Goal: Navigation & Orientation: Find specific page/section

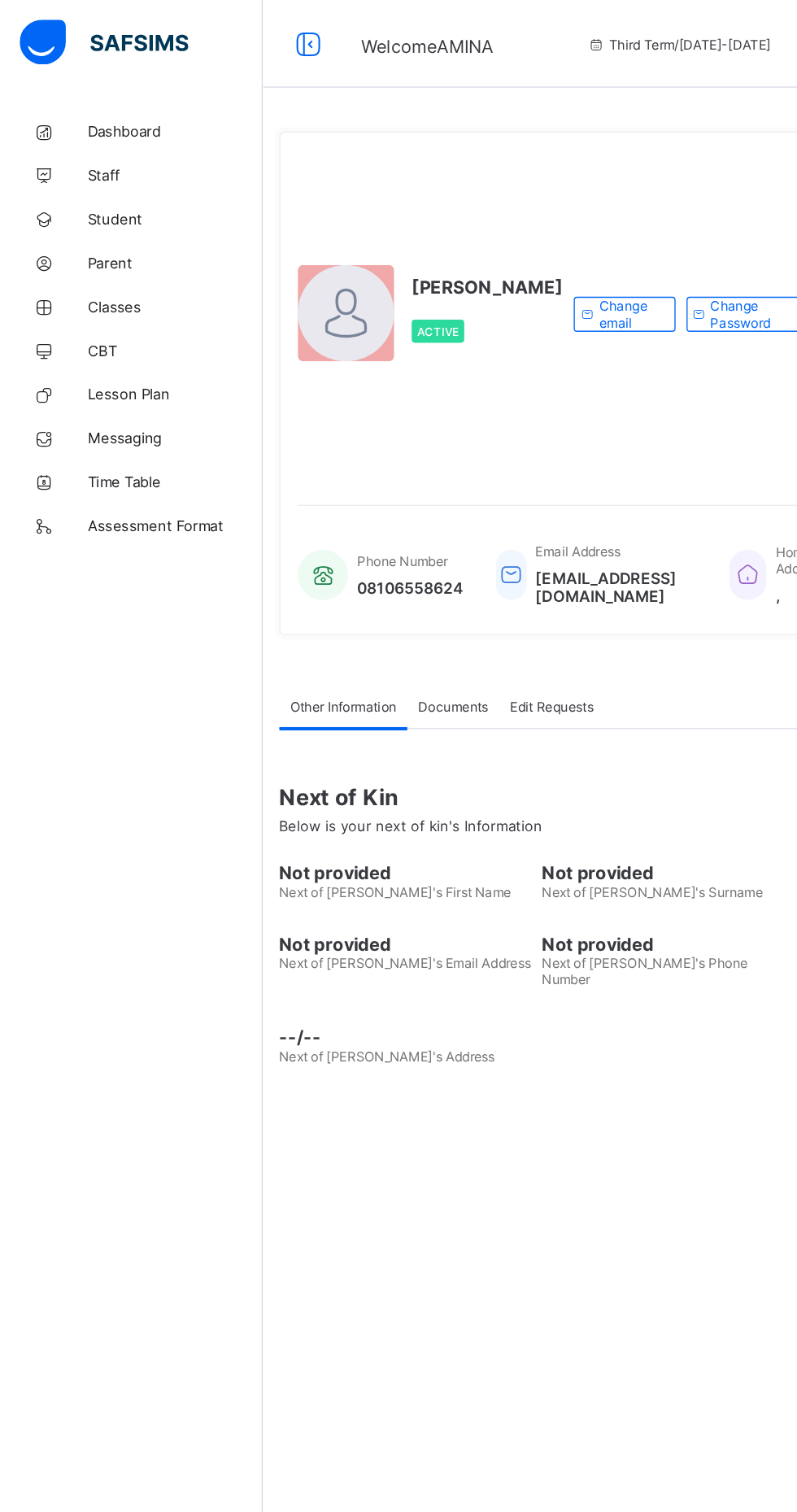
click at [116, 126] on span "Staff" at bounding box center [130, 131] width 130 height 13
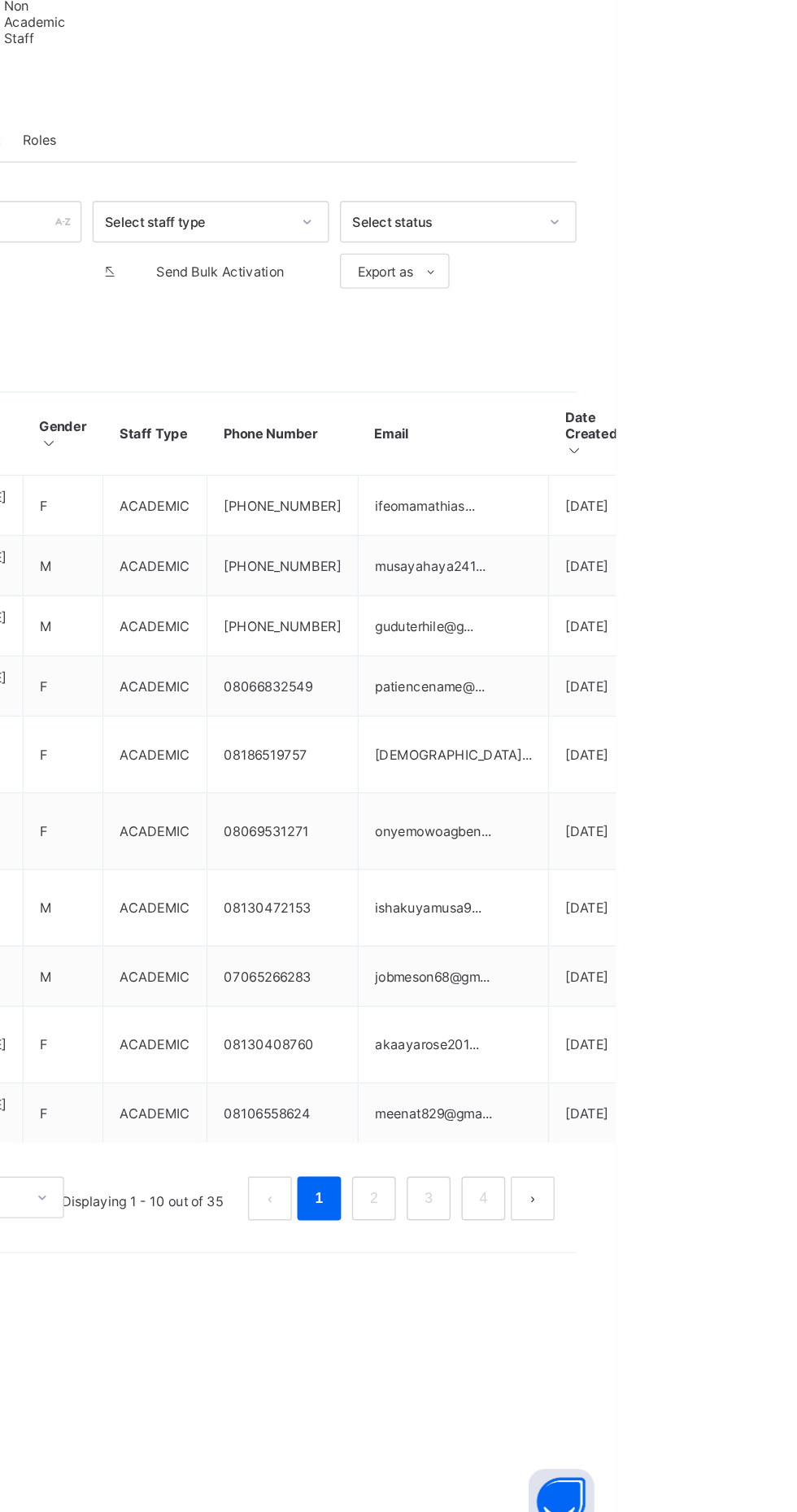
click at [618, 1265] on link "2" at bounding box center [617, 1254] width 15 height 21
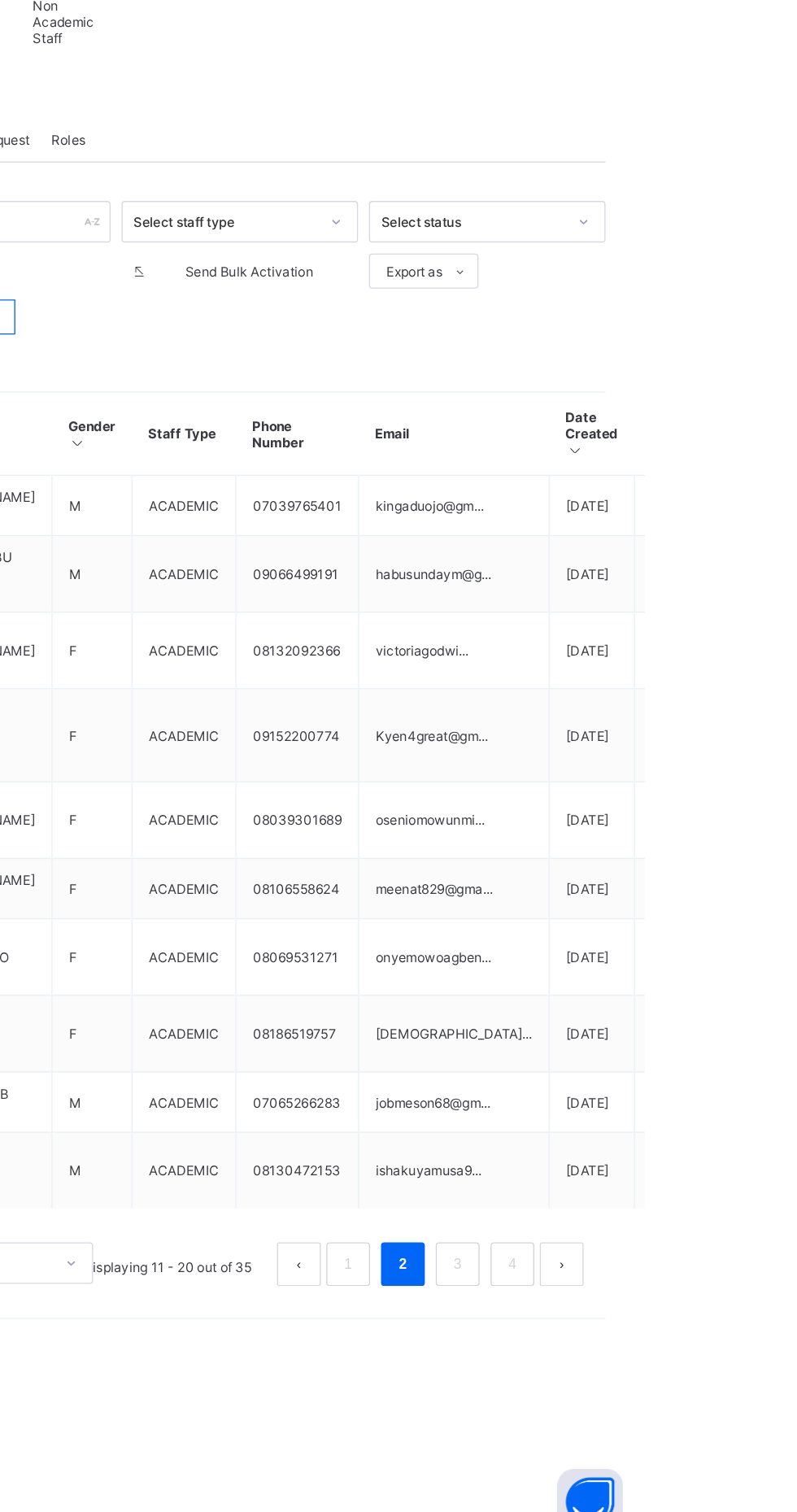
click at [658, 1313] on link "3" at bounding box center [658, 1303] width 15 height 21
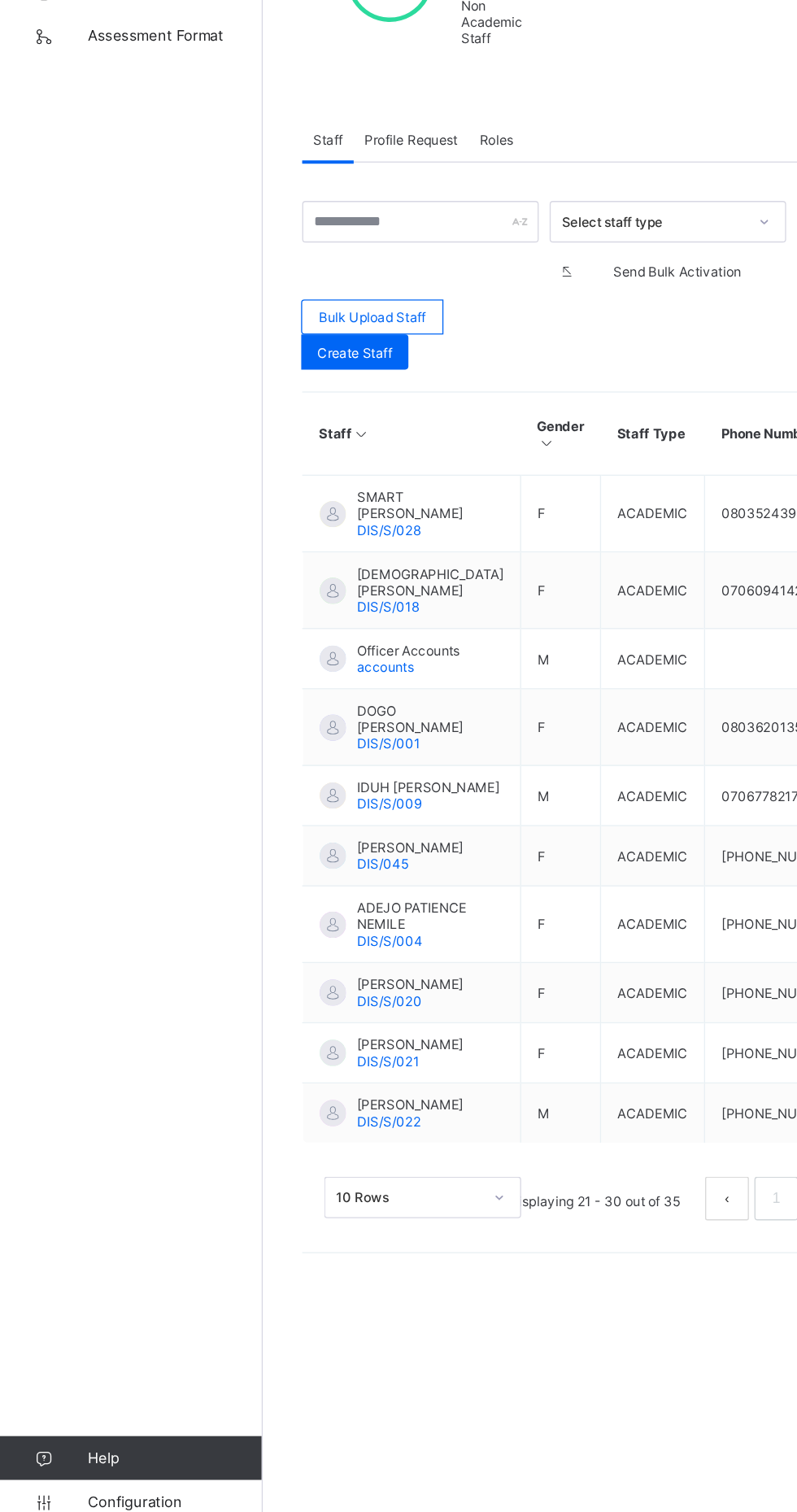
click at [289, 1102] on span "[PERSON_NAME]" at bounding box center [304, 1095] width 79 height 12
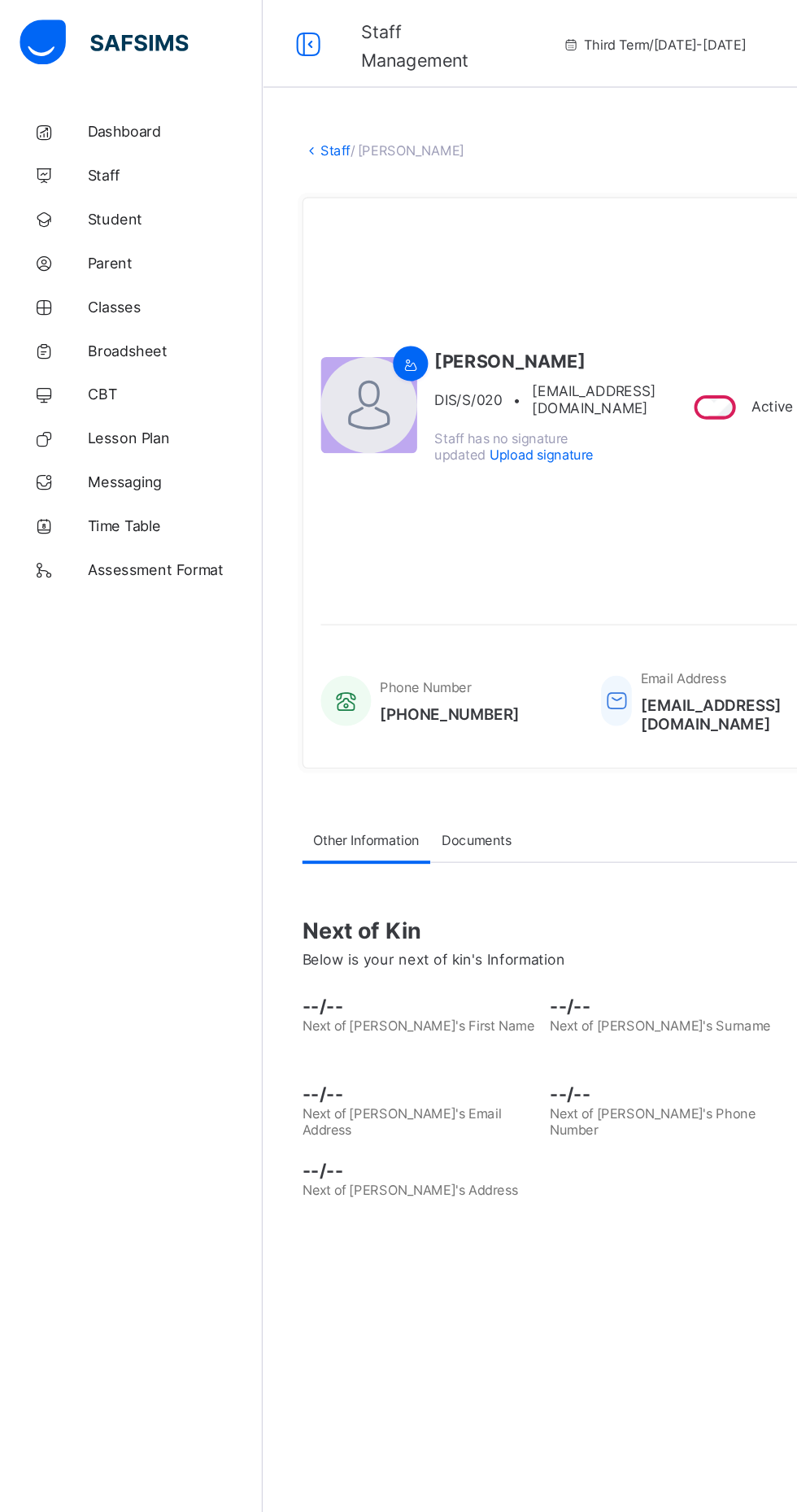
click at [80, 96] on span "Dashboard" at bounding box center [130, 97] width 130 height 13
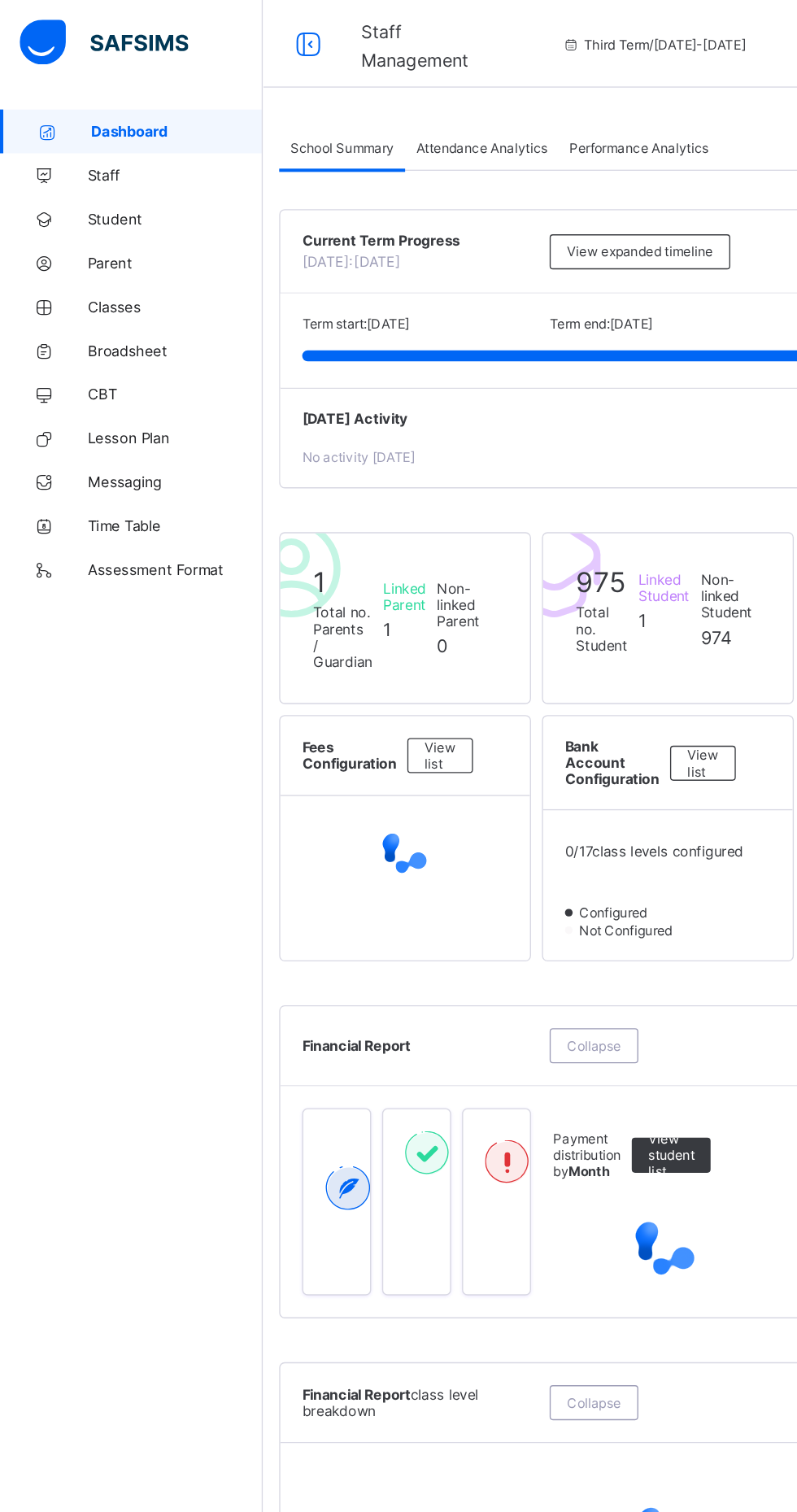
click at [67, 171] on link "Student" at bounding box center [97, 162] width 196 height 32
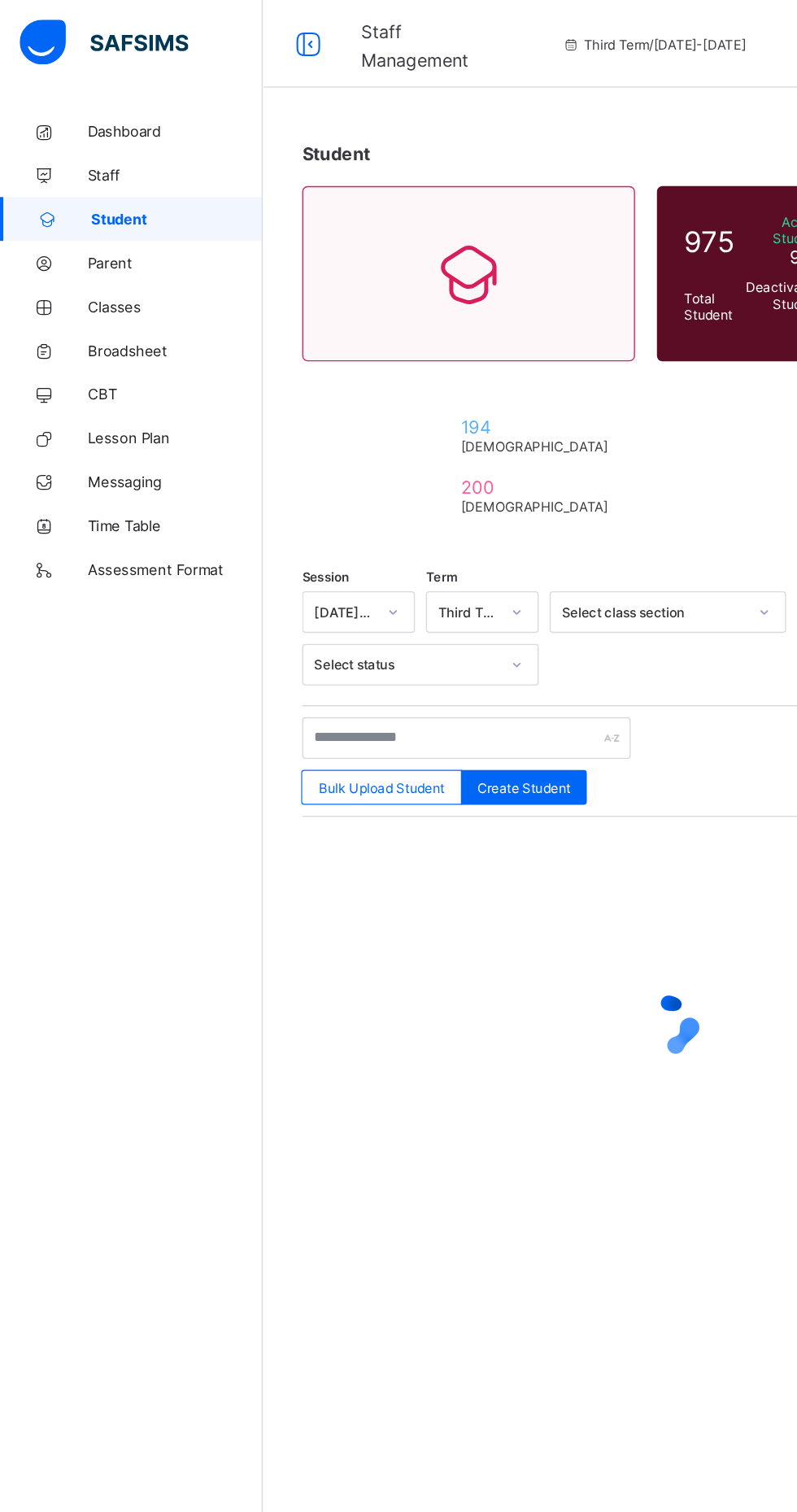
click at [69, 222] on span "Classes" at bounding box center [130, 228] width 130 height 13
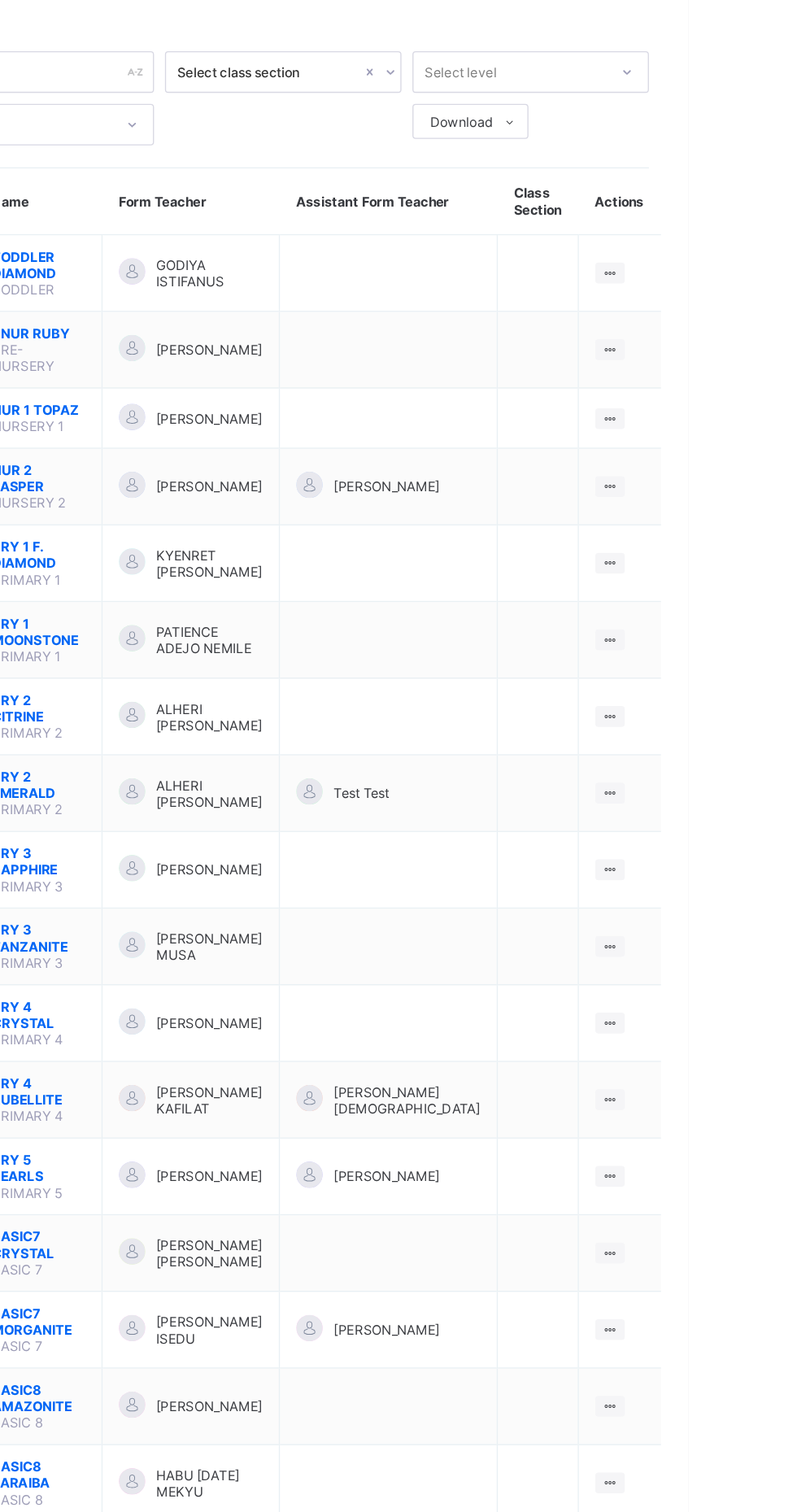
click at [729, 877] on div at bounding box center [739, 885] width 22 height 15
click at [0, 0] on div "View Class" at bounding box center [0, 0] width 0 height 0
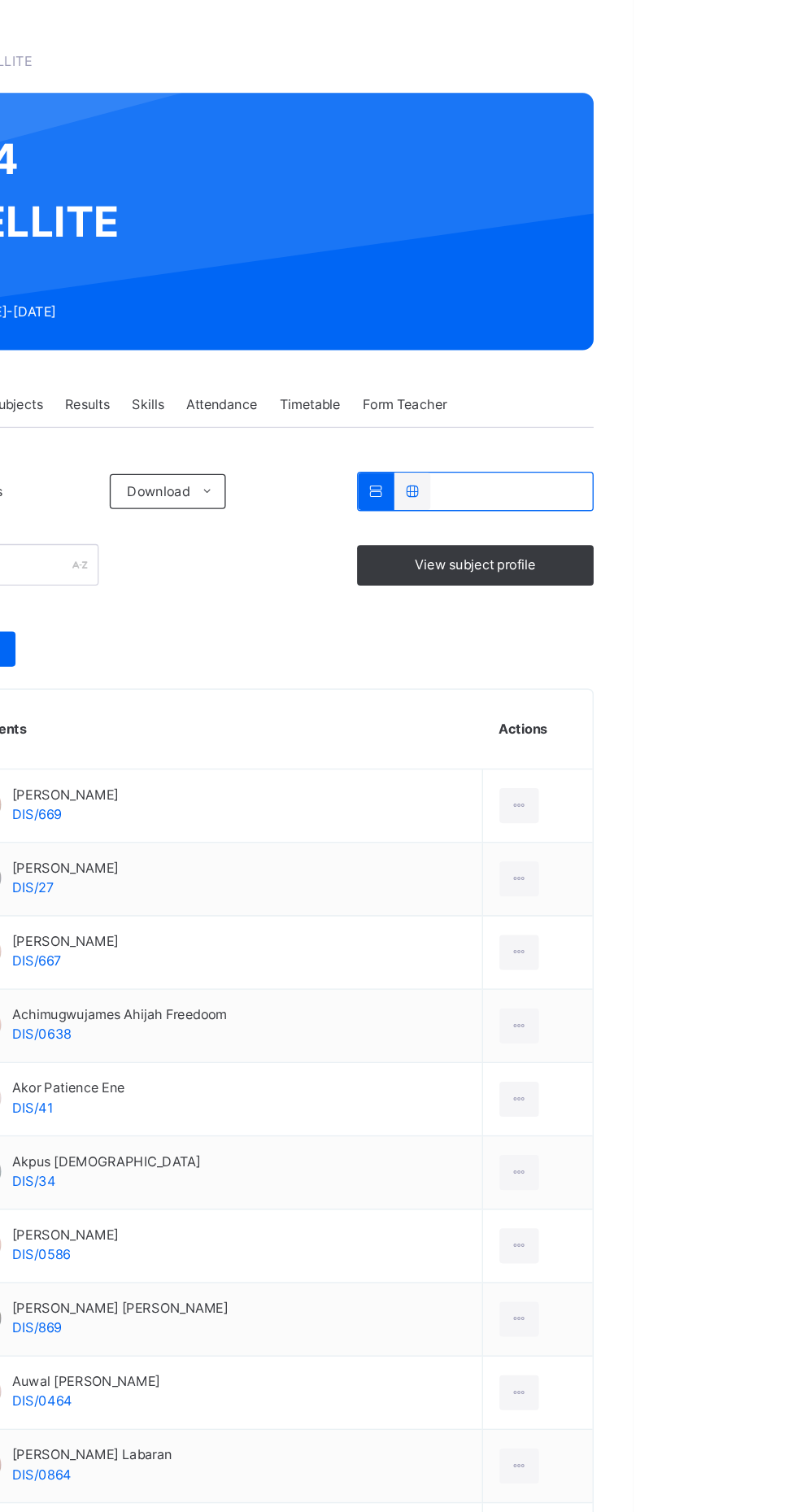
click at [356, 358] on div "Subjects" at bounding box center [339, 368] width 56 height 32
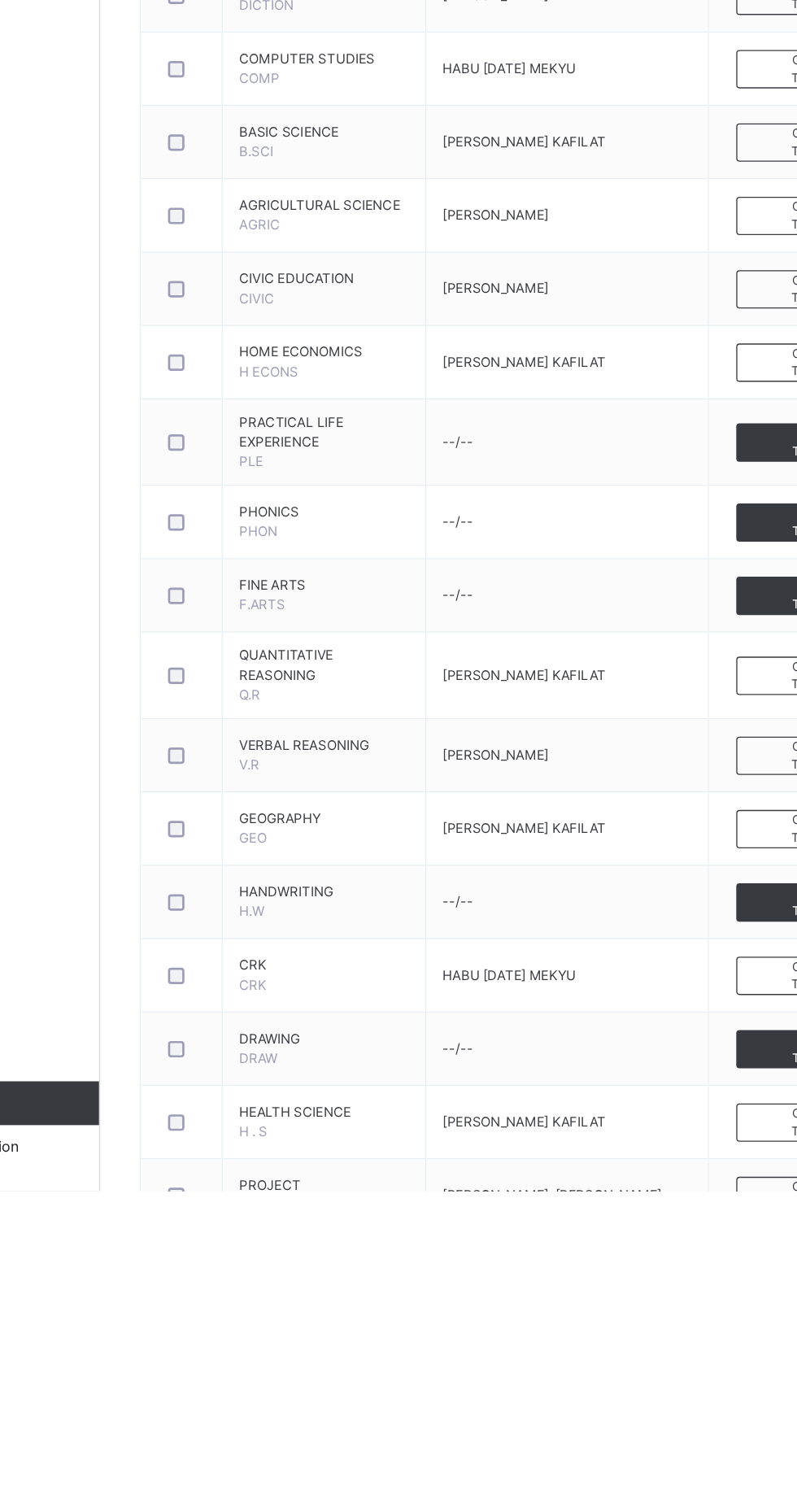
scroll to position [91, 0]
